Goal: Information Seeking & Learning: Check status

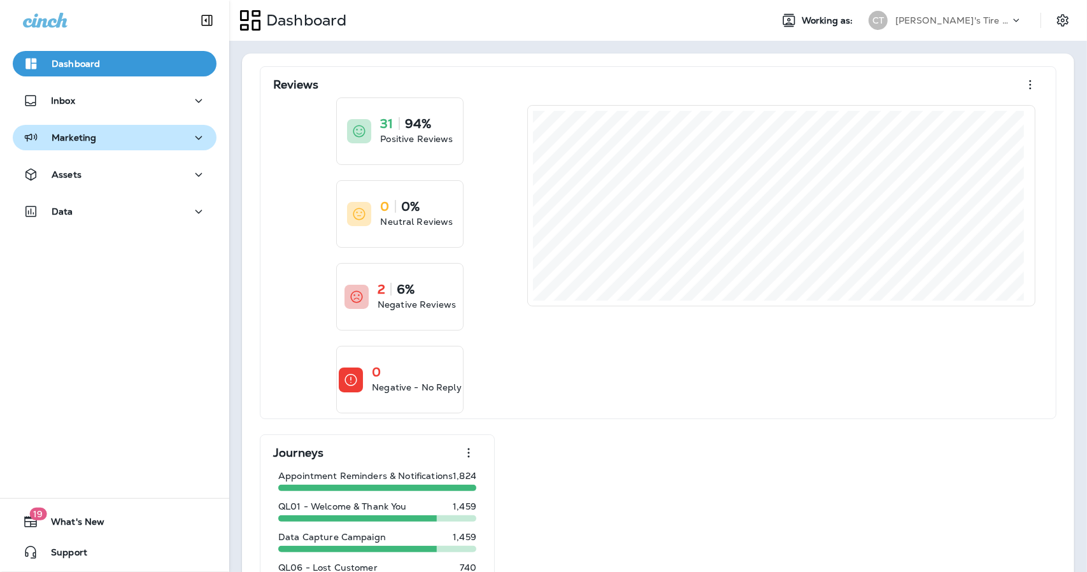
click at [115, 150] on button "Marketing" at bounding box center [115, 137] width 204 height 25
click at [106, 138] on div "Marketing" at bounding box center [114, 138] width 183 height 16
click at [78, 147] on button "Marketing" at bounding box center [115, 137] width 204 height 25
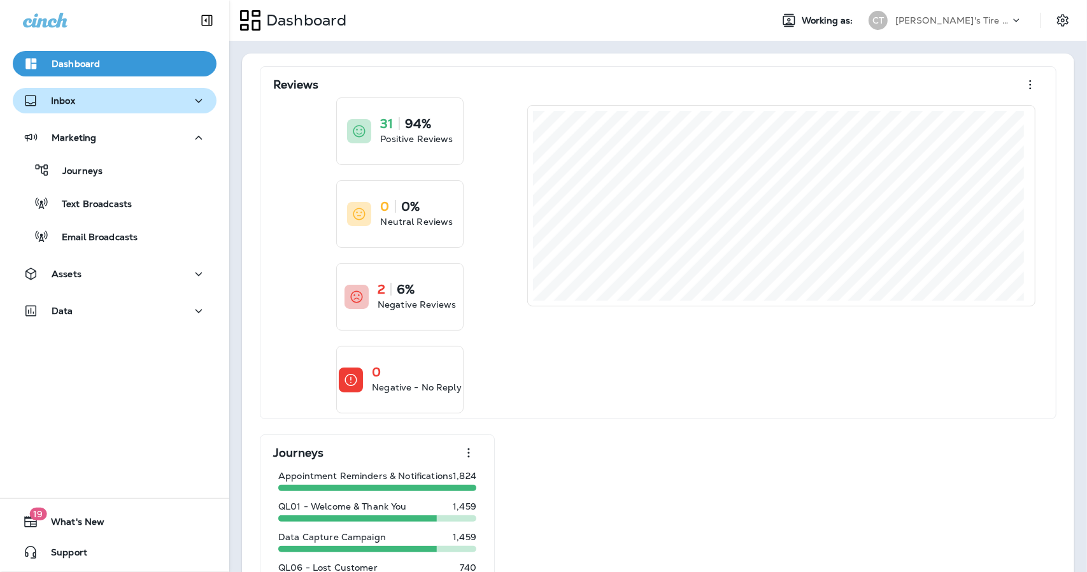
click at [70, 106] on p "Inbox" at bounding box center [63, 101] width 24 height 10
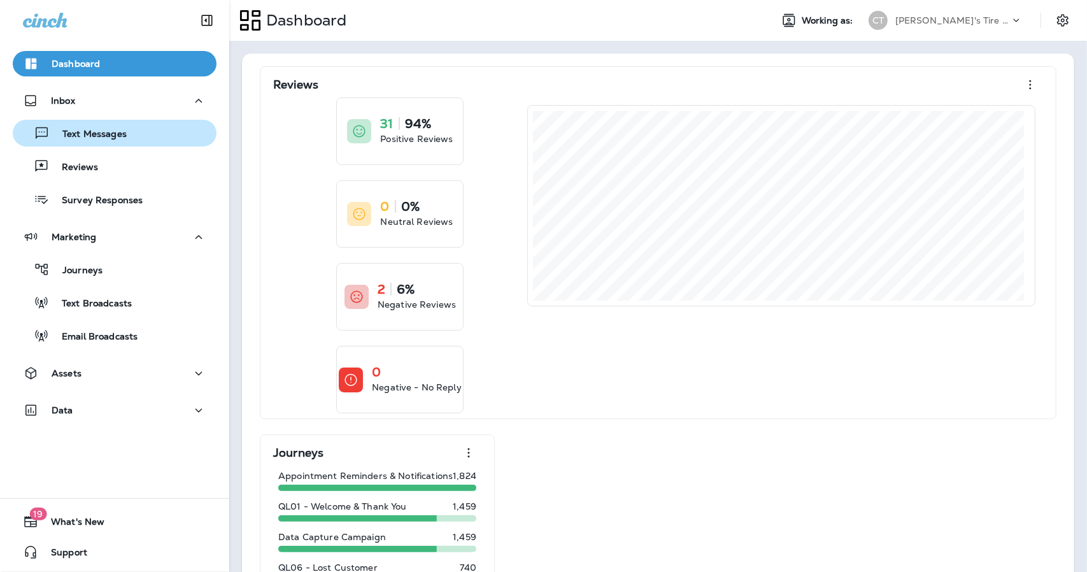
click at [94, 138] on p "Text Messages" at bounding box center [88, 135] width 77 height 12
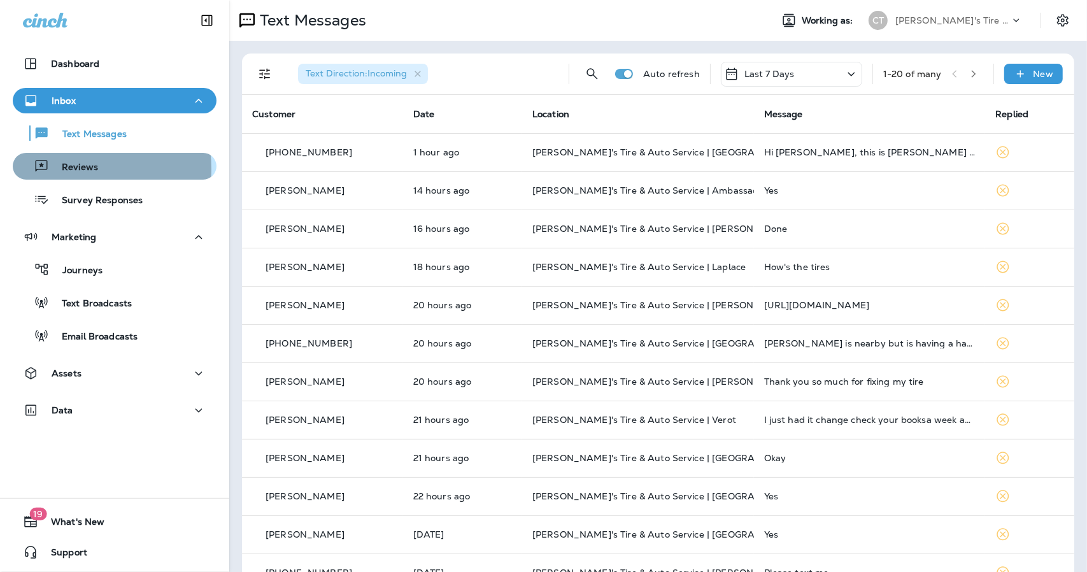
click at [65, 169] on p "Reviews" at bounding box center [73, 168] width 49 height 12
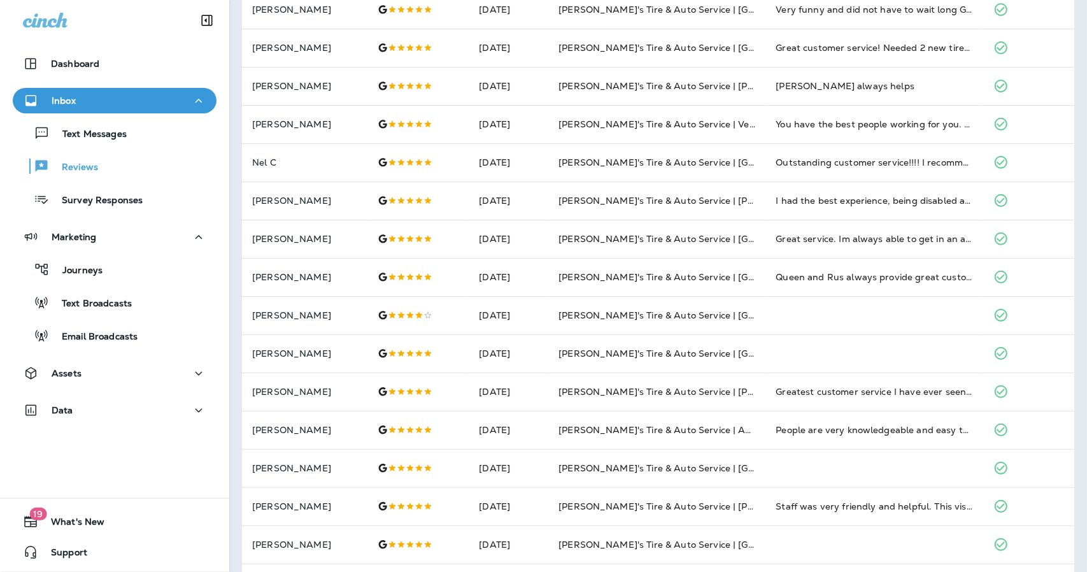
scroll to position [338, 0]
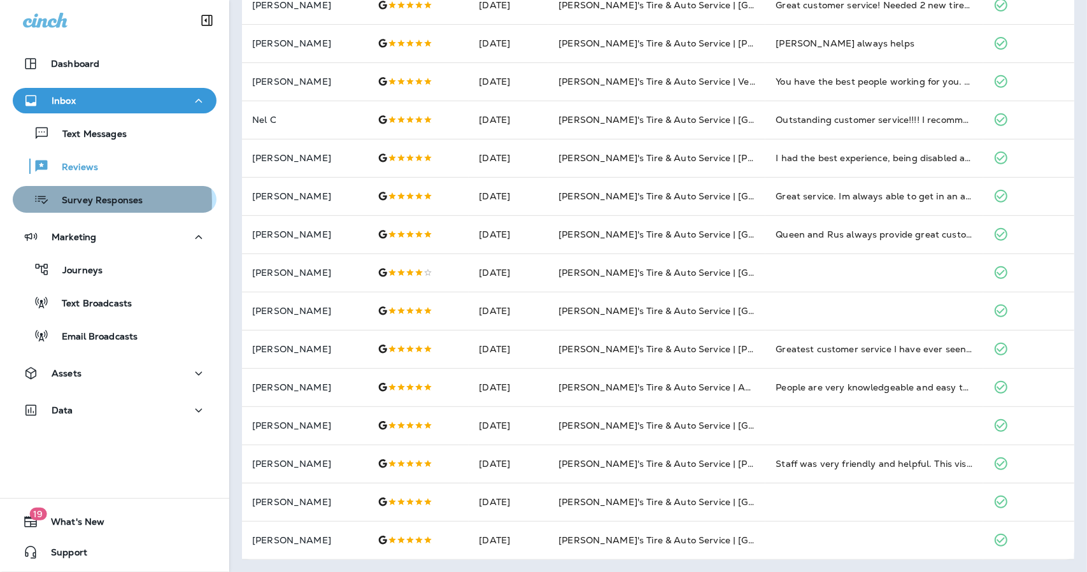
click at [74, 202] on p "Survey Responses" at bounding box center [96, 201] width 94 height 12
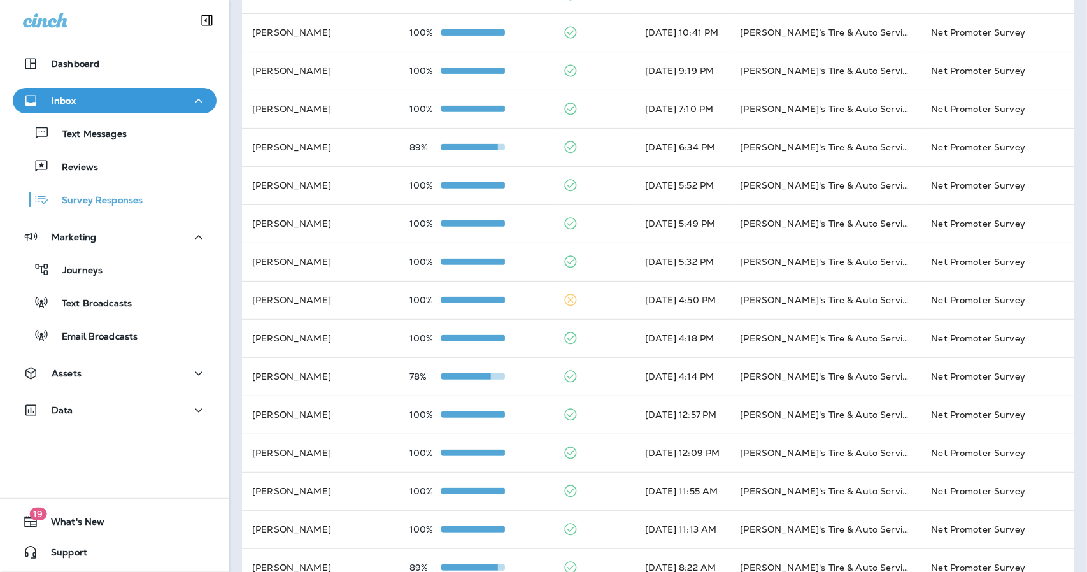
scroll to position [338, 0]
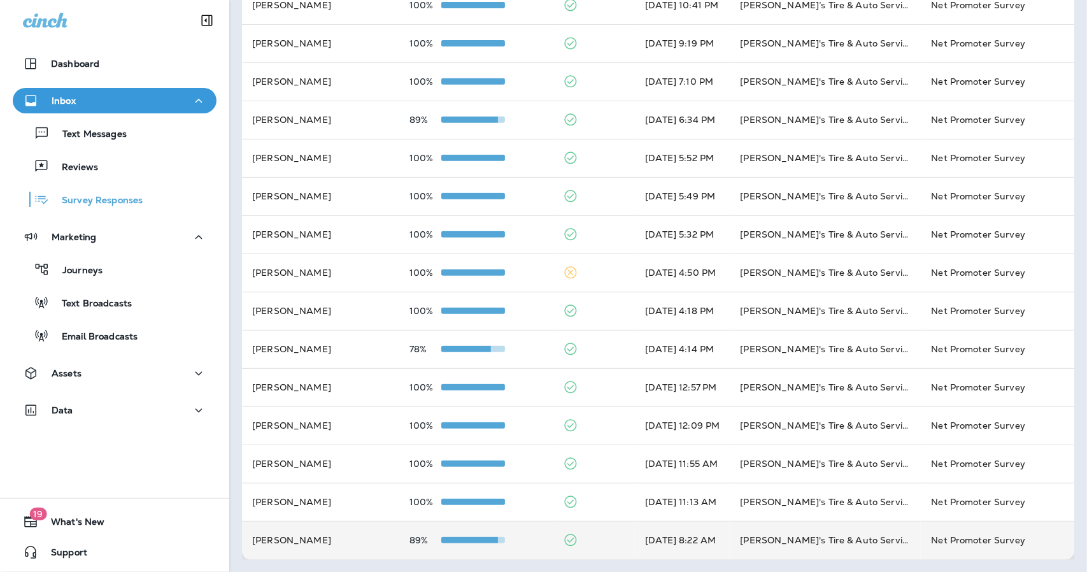
click at [586, 537] on td at bounding box center [594, 540] width 83 height 38
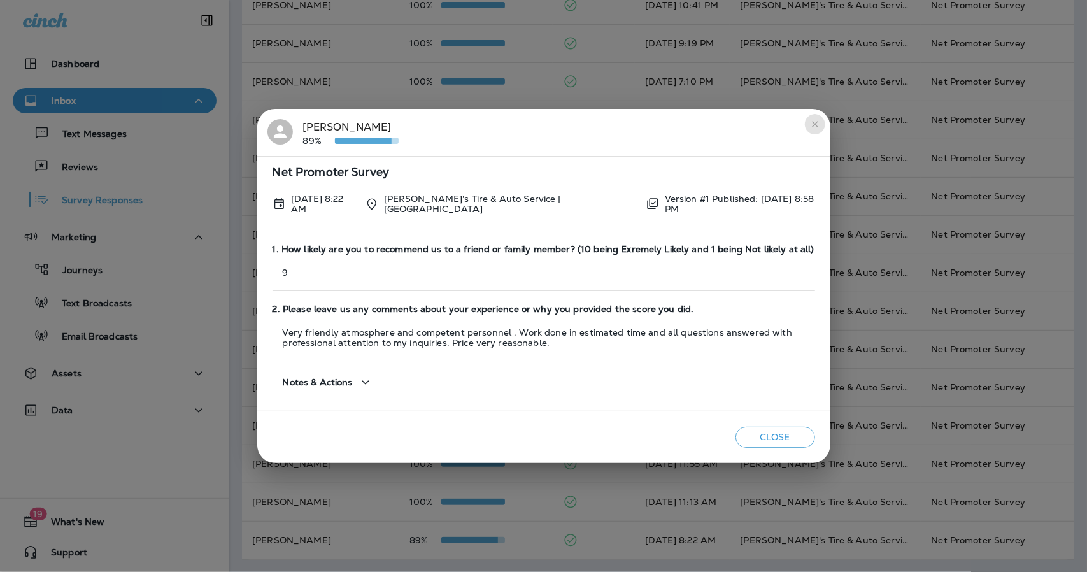
click at [815, 124] on icon "close" at bounding box center [815, 124] width 6 height 6
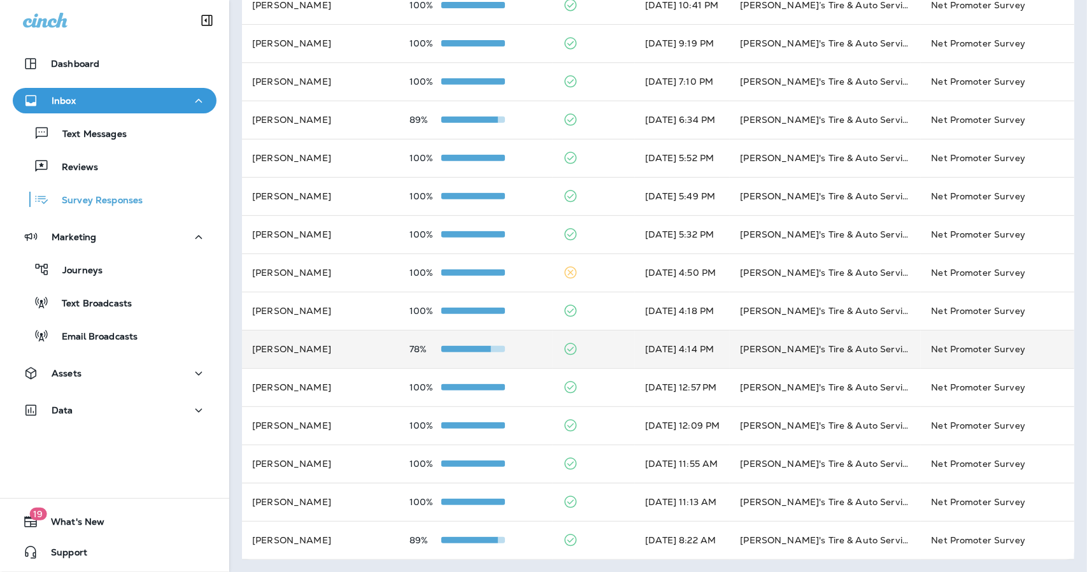
click at [579, 355] on td at bounding box center [594, 349] width 83 height 38
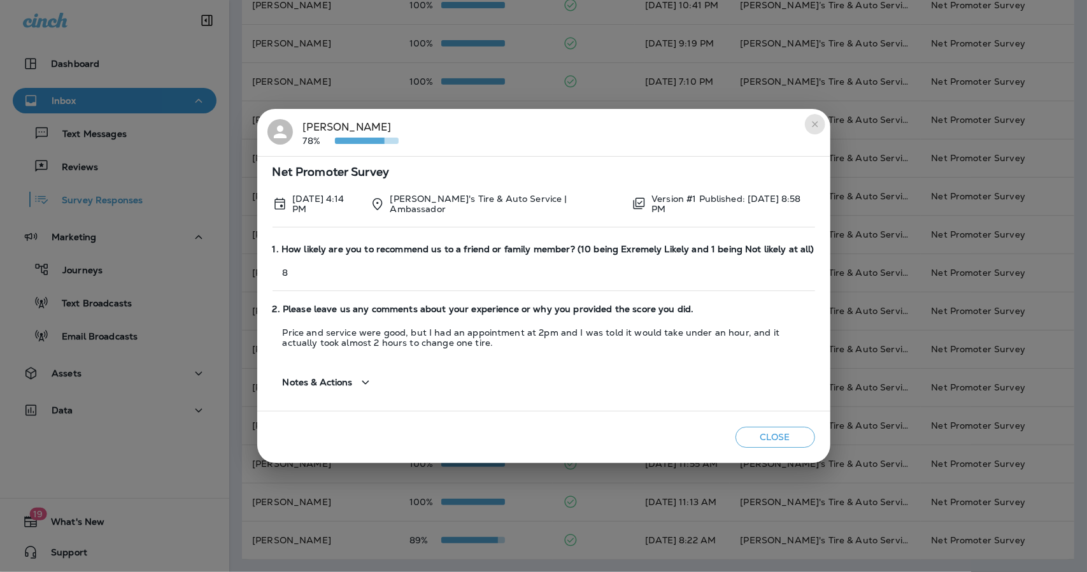
click at [818, 125] on icon "close" at bounding box center [815, 124] width 10 height 10
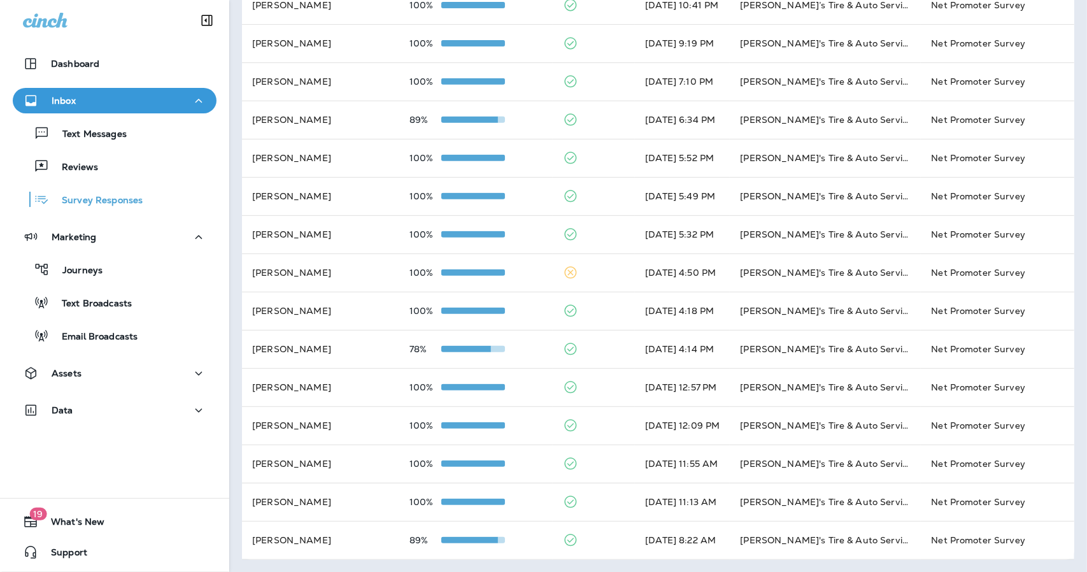
scroll to position [25, 0]
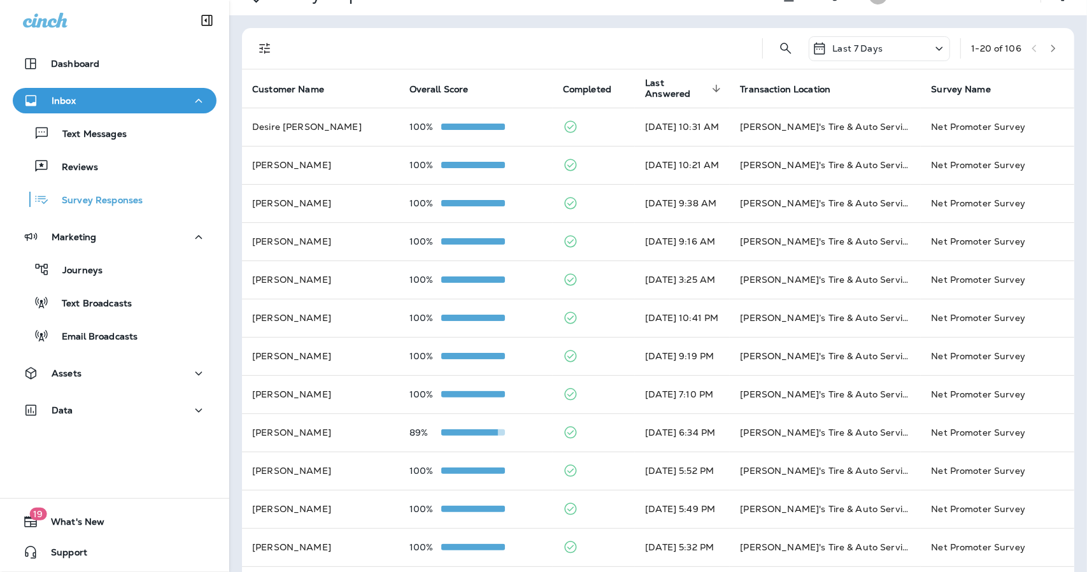
click at [905, 43] on div "Last 7 Days" at bounding box center [879, 48] width 141 height 25
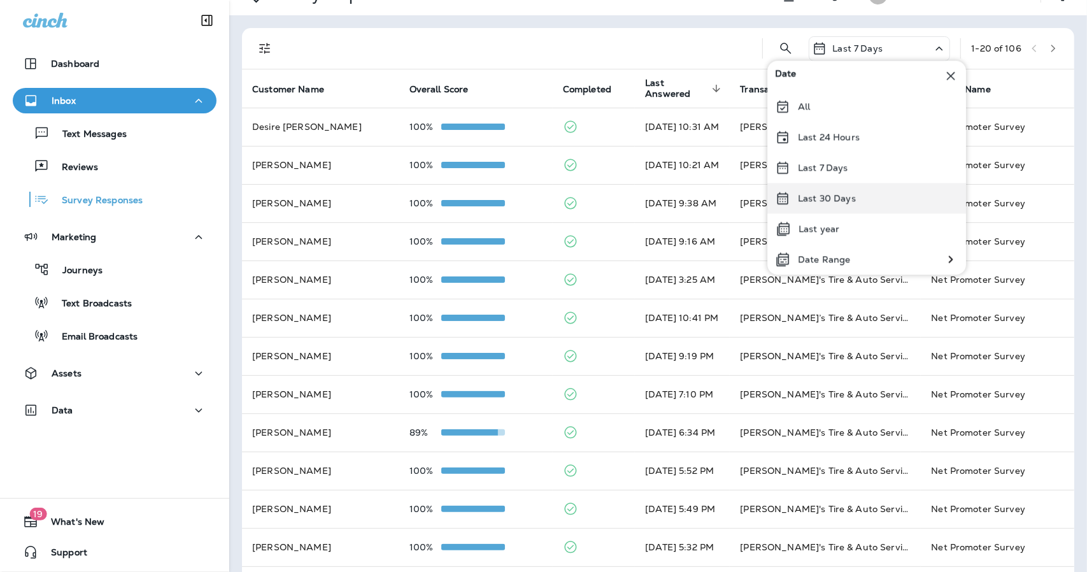
click at [824, 202] on p "Last 30 Days" at bounding box center [827, 198] width 58 height 10
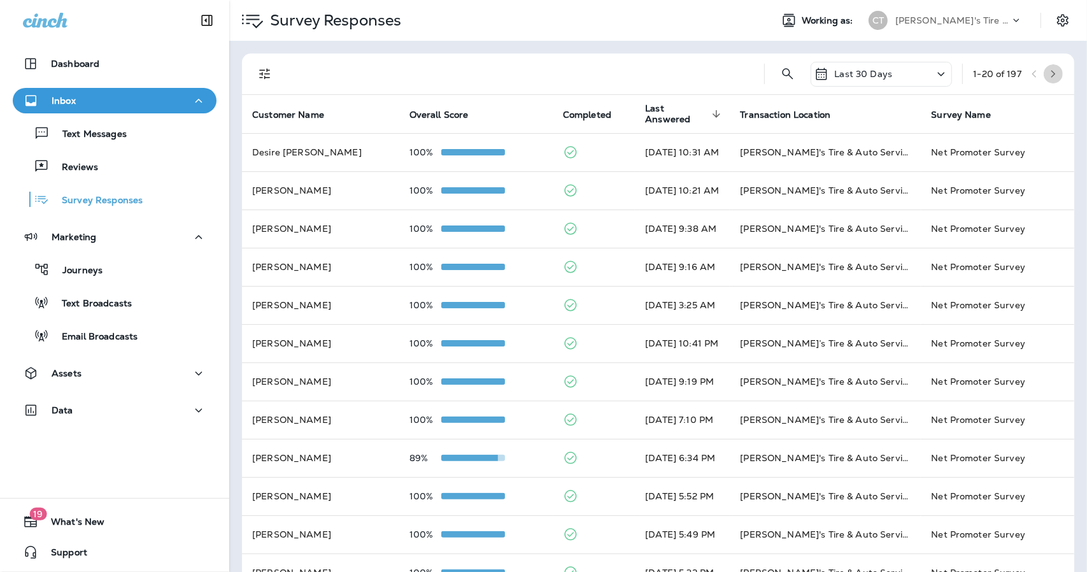
click at [1049, 74] on icon "button" at bounding box center [1053, 73] width 9 height 9
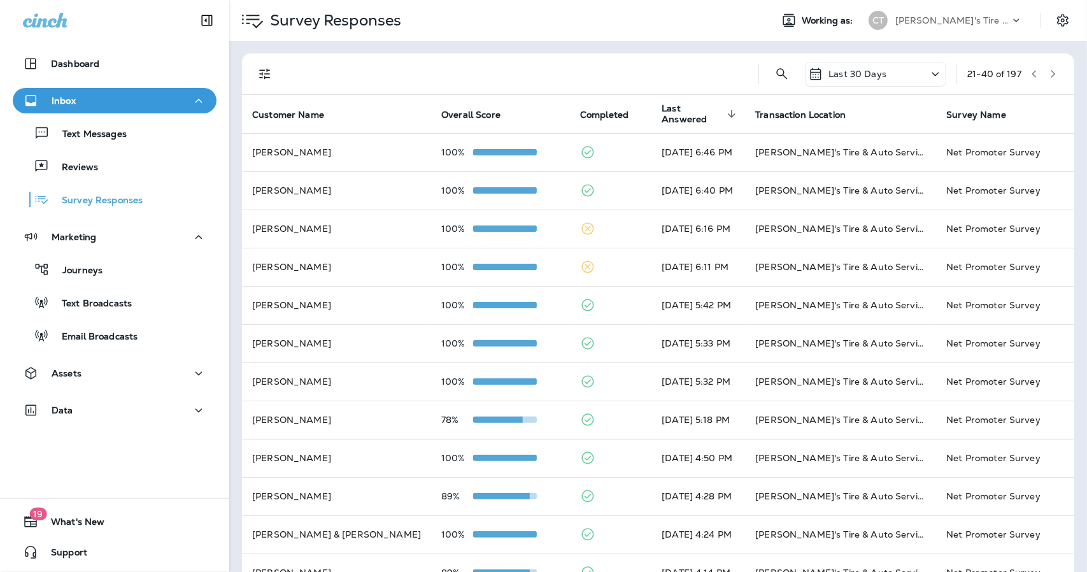
scroll to position [338, 0]
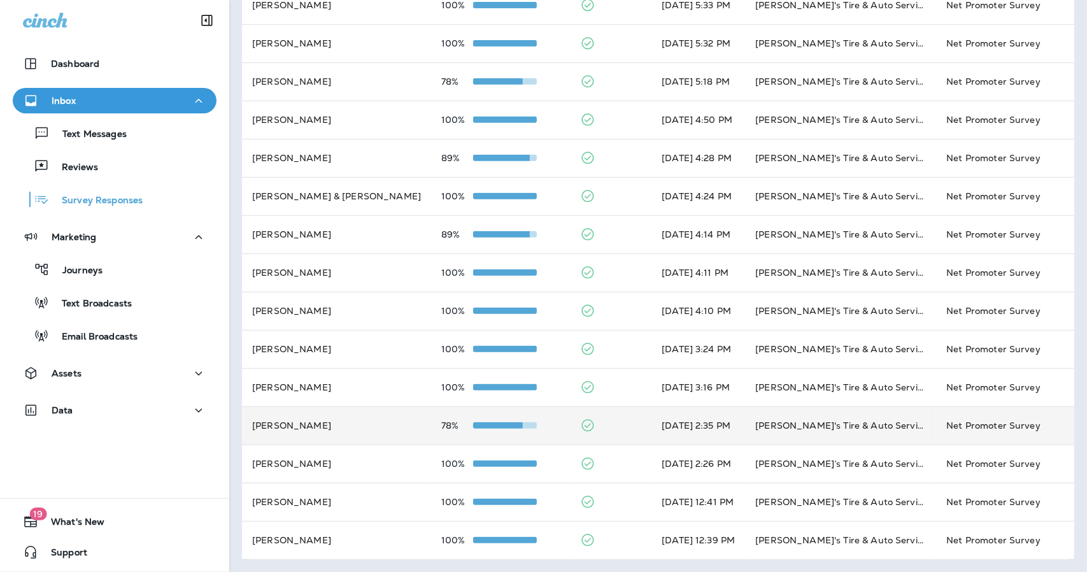
click at [598, 432] on td at bounding box center [610, 425] width 81 height 38
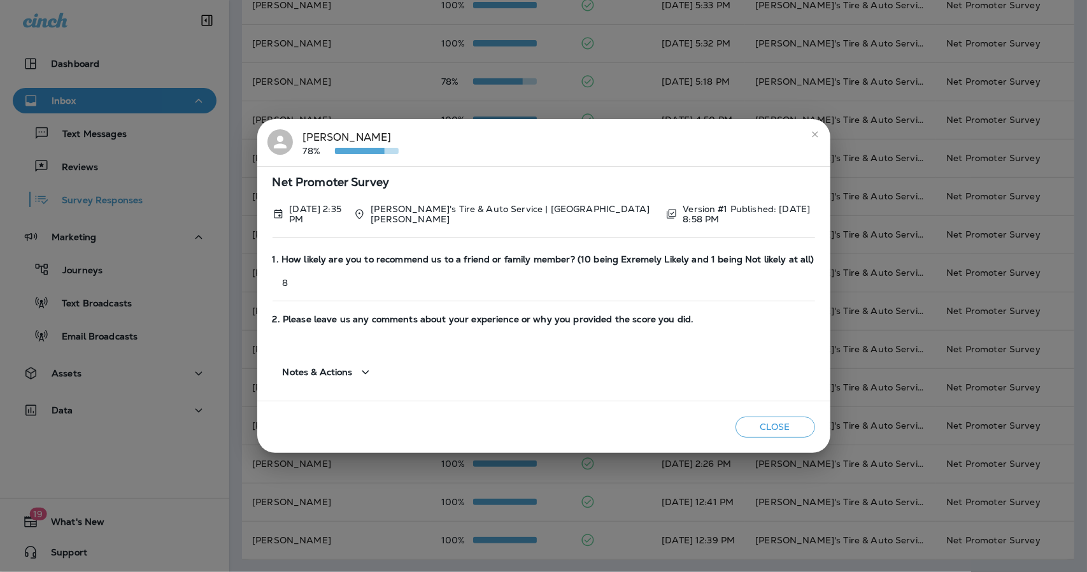
click at [810, 134] on icon "close" at bounding box center [815, 134] width 10 height 10
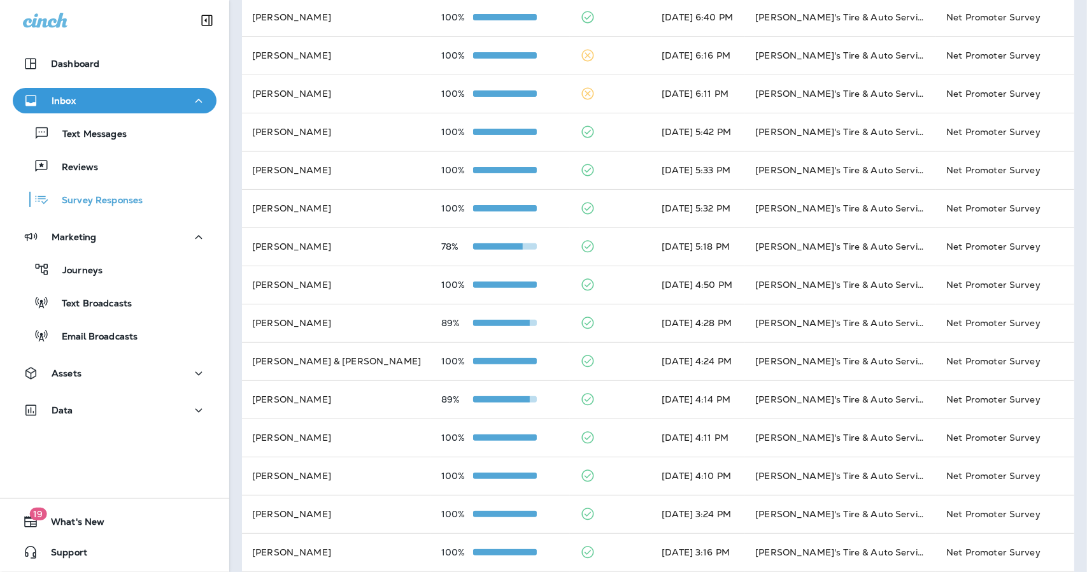
scroll to position [163, 0]
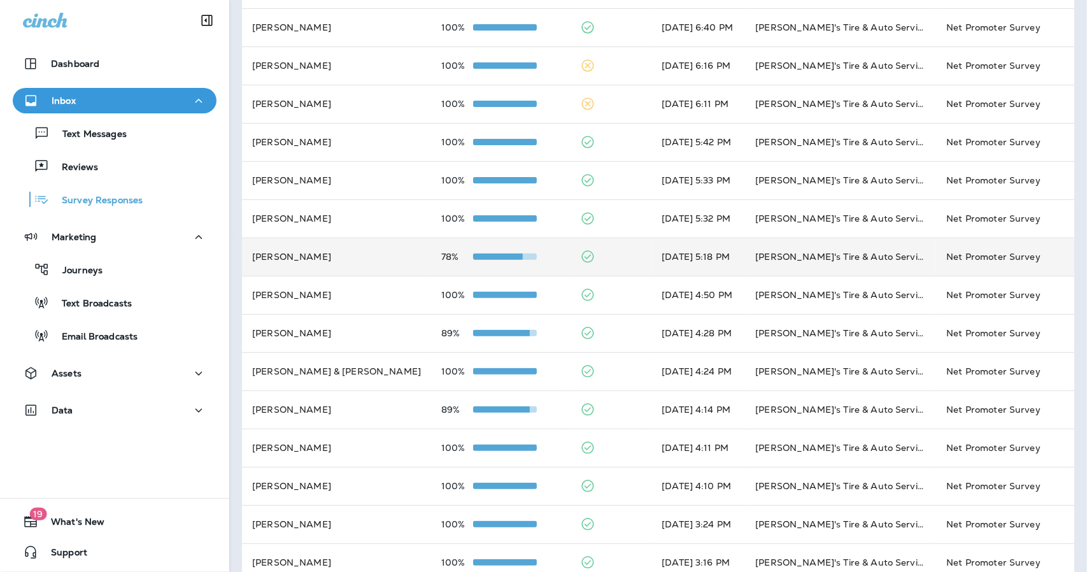
click at [584, 260] on td at bounding box center [610, 256] width 81 height 38
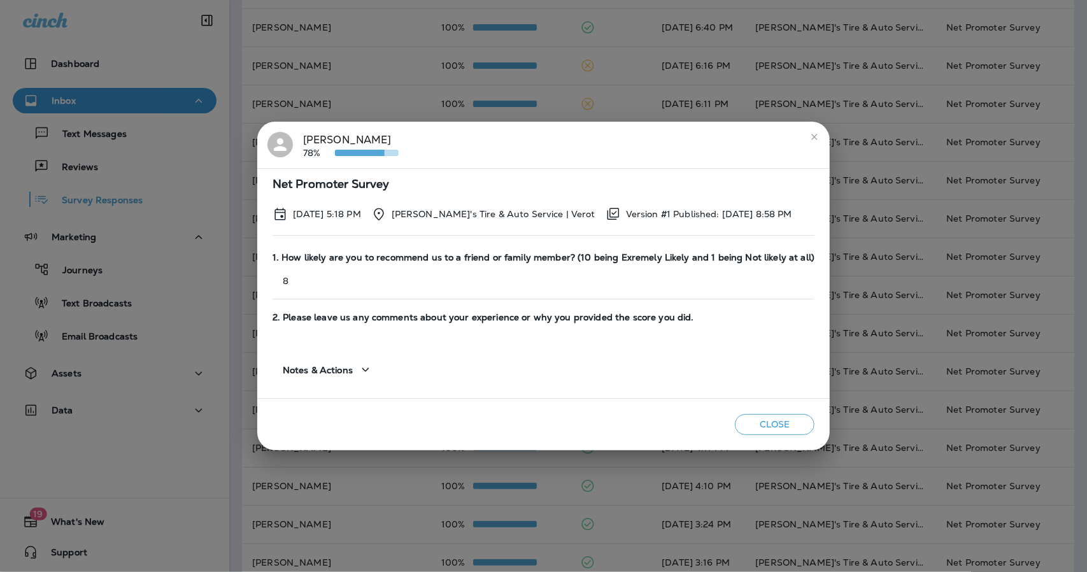
click at [809, 137] on icon "close" at bounding box center [814, 137] width 10 height 10
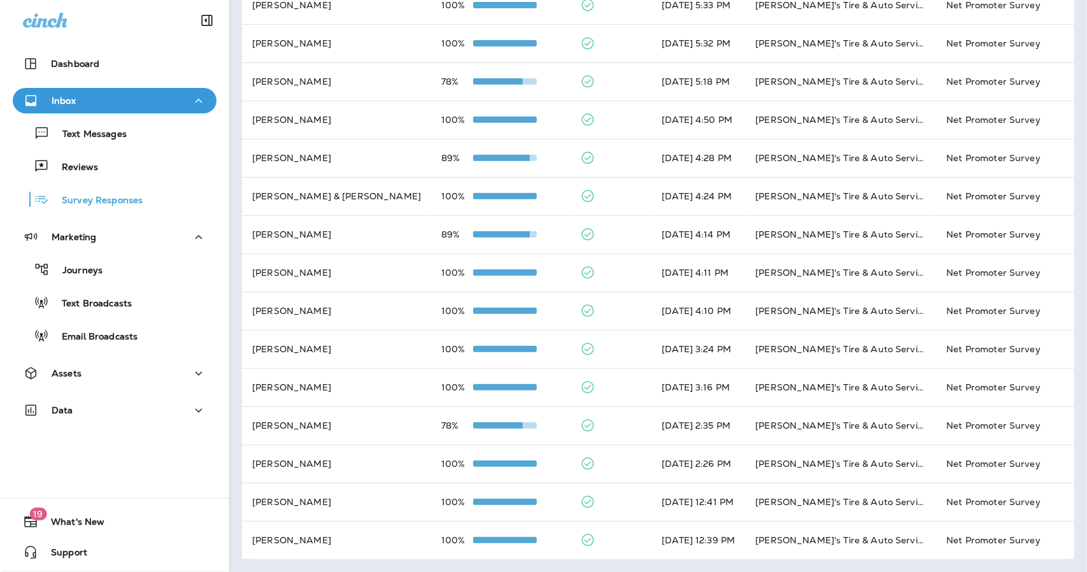
scroll to position [0, 0]
